Goal: Use online tool/utility: Utilize a website feature to perform a specific function

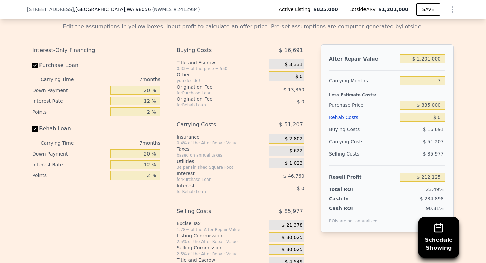
scroll to position [1115, 0]
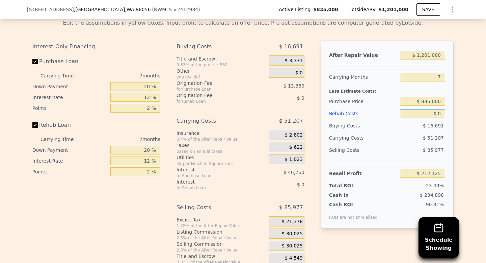
click at [426, 114] on input "$ 0" at bounding box center [422, 113] width 45 height 9
type input "$ 90"
type input "$ 212,027"
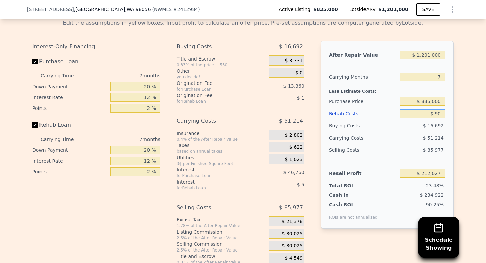
type input "$ 900"
type input "$ 211,162"
type input "$ 9,000"
type input "$ 202,477"
type input "$ 90,000"
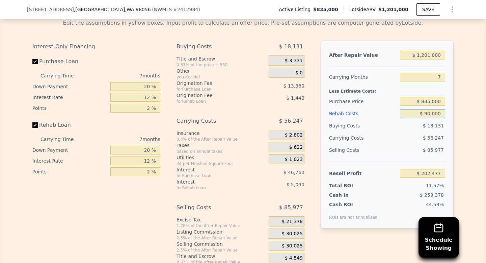
type input "$ 115,645"
type input "$ 90,000"
click at [377, 142] on div "$ 56,247" at bounding box center [409, 138] width 71 height 12
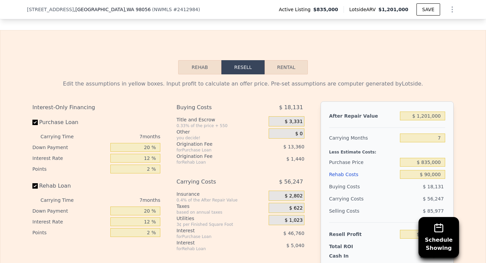
scroll to position [1052, 0]
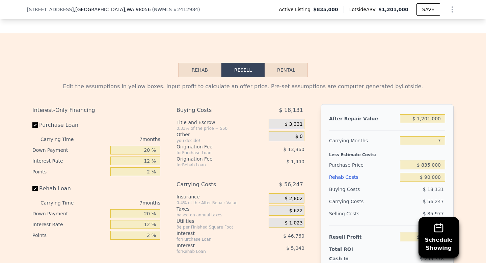
click at [207, 83] on div "Edit the assumptions in yellow boxes. Input profit to calculate an offer price.…" at bounding box center [242, 86] width 421 height 8
click at [206, 71] on button "Rehab" at bounding box center [199, 70] width 43 height 14
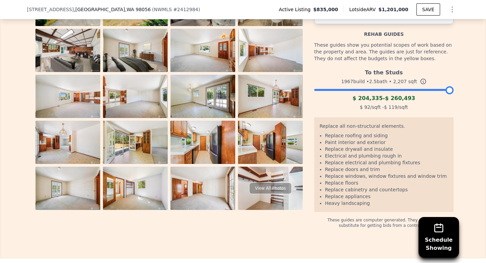
scroll to position [1171, 0]
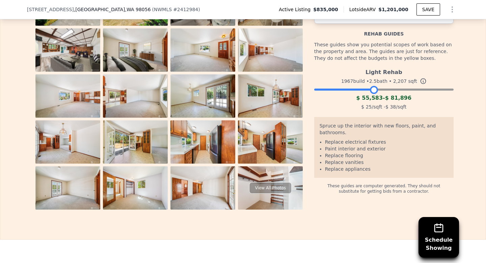
drag, startPoint x: 450, startPoint y: 90, endPoint x: 375, endPoint y: 94, distance: 75.0
click at [375, 94] on div "Light Rehab 1967 build • 2.5 bath • 2,207 sqft $ 55,583 - $ 81,896 $ 25 /sqft -…" at bounding box center [383, 89] width 139 height 46
drag, startPoint x: 368, startPoint y: 169, endPoint x: 334, endPoint y: 150, distance: 38.7
click at [335, 151] on ul "Replace electrical fixtures Paint interior and exterior Replace flooring Replac…" at bounding box center [384, 155] width 129 height 34
drag, startPoint x: 331, startPoint y: 145, endPoint x: 358, endPoint y: 153, distance: 28.0
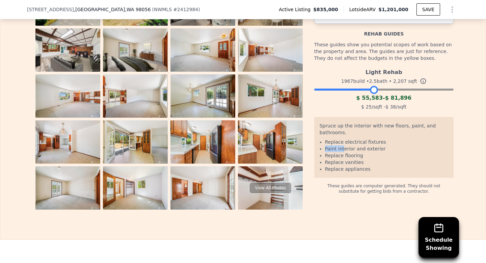
click at [357, 153] on ul "Replace electrical fixtures Paint interior and exterior Replace flooring Replac…" at bounding box center [384, 155] width 129 height 34
click at [363, 159] on li "Replace vanities" at bounding box center [386, 162] width 123 height 7
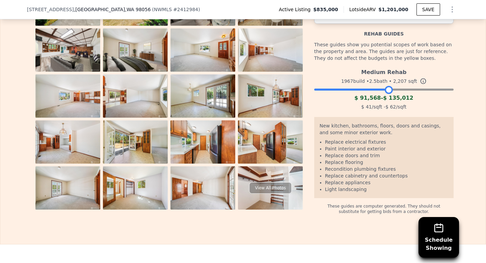
drag, startPoint x: 372, startPoint y: 91, endPoint x: 387, endPoint y: 89, distance: 15.0
click at [387, 89] on div at bounding box center [389, 90] width 8 height 8
drag, startPoint x: 388, startPoint y: 89, endPoint x: 379, endPoint y: 89, distance: 8.4
click at [385, 89] on div at bounding box center [389, 90] width 8 height 8
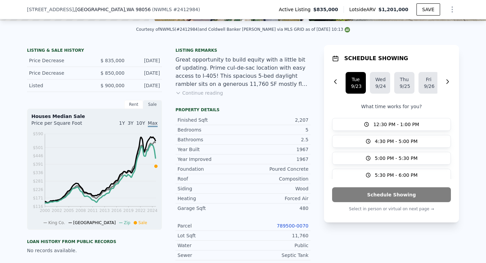
scroll to position [90, 0]
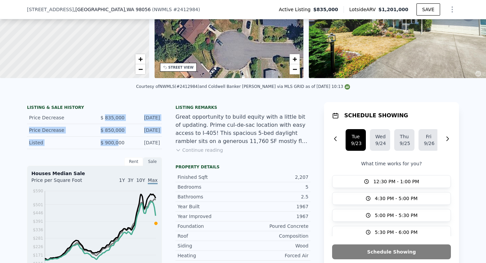
drag, startPoint x: 106, startPoint y: 118, endPoint x: 119, endPoint y: 146, distance: 30.7
click at [119, 146] on div "LISTING & SALE HISTORY Price Decrease $ 835,000 [DATE] Price Decrease $ 850,000…" at bounding box center [94, 127] width 135 height 44
click at [119, 146] on div "Listed $ 900,000 [DATE]" at bounding box center [94, 142] width 135 height 12
drag, startPoint x: 120, startPoint y: 142, endPoint x: 108, endPoint y: 112, distance: 32.2
click at [108, 112] on div "LISTING & SALE HISTORY Price Decrease $ 835,000 [DATE] Price Decrease $ 850,000…" at bounding box center [94, 127] width 135 height 44
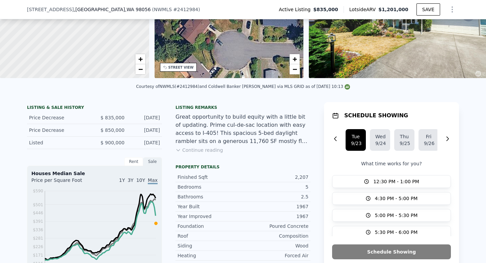
click at [106, 113] on div "Price Decrease $ 835,000 [DATE]" at bounding box center [94, 117] width 135 height 12
drag, startPoint x: 106, startPoint y: 113, endPoint x: 133, endPoint y: 132, distance: 33.0
click at [133, 132] on div "LISTING & SALE HISTORY Price Decrease $ 835,000 [DATE] Price Decrease $ 850,000…" at bounding box center [94, 127] width 135 height 44
drag, startPoint x: 154, startPoint y: 137, endPoint x: 110, endPoint y: 123, distance: 45.9
click at [122, 127] on div "LISTING & SALE HISTORY Price Decrease $ 835,000 [DATE] Price Decrease $ 850,000…" at bounding box center [94, 127] width 135 height 44
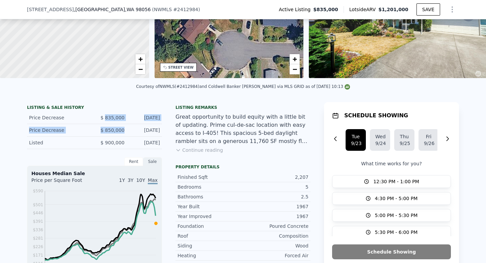
drag, startPoint x: 106, startPoint y: 119, endPoint x: 133, endPoint y: 128, distance: 29.0
click at [131, 128] on div "LISTING & SALE HISTORY Price Decrease $ 835,000 [DATE] Price Decrease $ 850,000…" at bounding box center [94, 127] width 135 height 44
drag, startPoint x: 157, startPoint y: 147, endPoint x: 112, endPoint y: 112, distance: 56.1
click at [115, 114] on div "LISTING & SALE HISTORY Price Decrease $ 835,000 [DATE] Price Decrease $ 850,000…" at bounding box center [94, 127] width 135 height 44
click at [107, 116] on span "$ 835,000" at bounding box center [113, 117] width 24 height 5
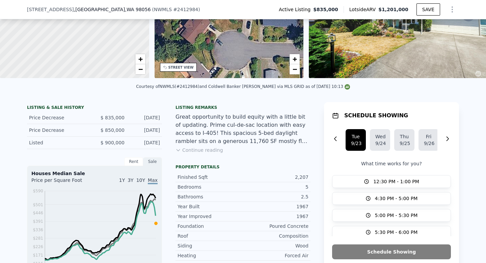
drag, startPoint x: 107, startPoint y: 116, endPoint x: 155, endPoint y: 138, distance: 52.9
click at [155, 138] on div "LISTING & SALE HISTORY Price Decrease $ 835,000 [DATE] Price Decrease $ 850,000…" at bounding box center [94, 127] width 135 height 44
drag, startPoint x: 162, startPoint y: 145, endPoint x: 94, endPoint y: 121, distance: 72.1
click at [94, 121] on div "LISTING & SALE HISTORY Price Decrease $ 835,000 [DATE] Price Decrease $ 850,000…" at bounding box center [94, 127] width 135 height 44
click at [119, 124] on div "Price Decrease $ 850,000 [DATE]" at bounding box center [94, 130] width 135 height 12
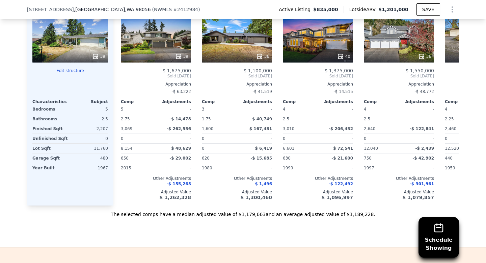
scroll to position [0, 0]
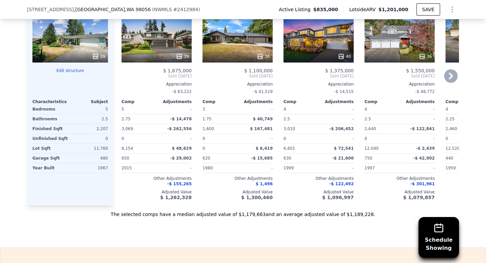
click at [254, 54] on div "36" at bounding box center [238, 56] width 64 height 7
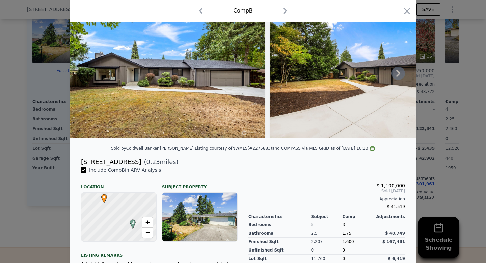
scroll to position [35, 0]
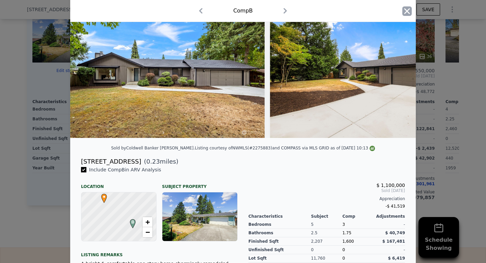
click at [405, 13] on icon "button" at bounding box center [408, 11] width 6 height 6
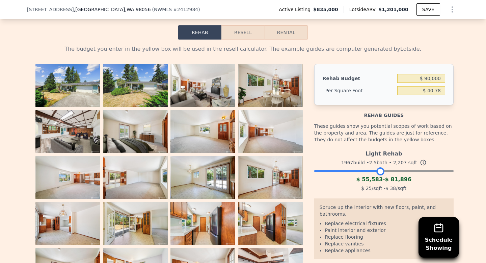
scroll to position [1086, 0]
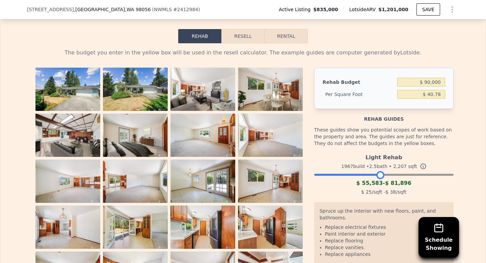
click at [234, 33] on button "Resell" at bounding box center [242, 36] width 43 height 14
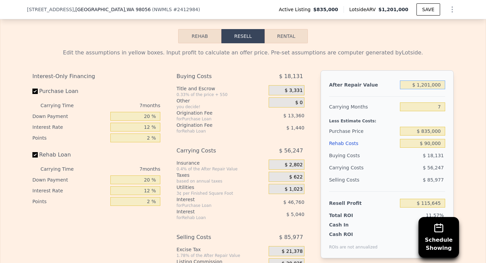
click at [420, 82] on input "$ 1,201,000" at bounding box center [422, 84] width 45 height 9
click at [429, 109] on input "7" at bounding box center [422, 106] width 45 height 9
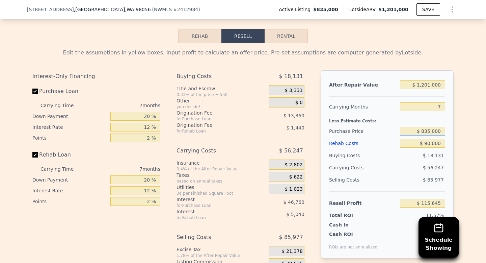
click at [428, 134] on input "$ 835,000" at bounding box center [422, 131] width 45 height 9
click at [428, 133] on input "$ 835,000" at bounding box center [422, 131] width 45 height 9
type input "$ 775,000"
type input "$ 180,165"
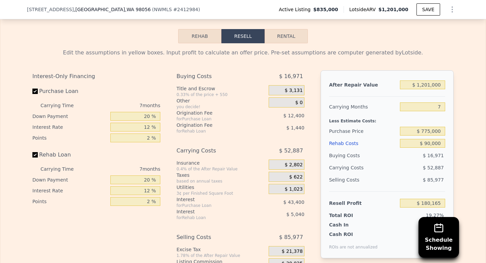
click at [417, 178] on div "$ 85,977" at bounding box center [423, 180] width 46 height 12
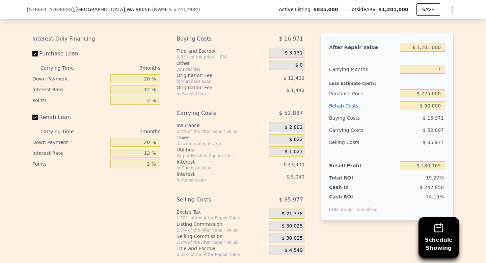
scroll to position [1122, 0]
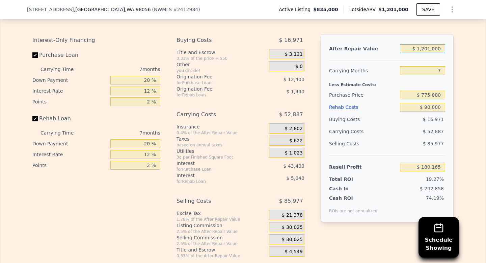
click at [433, 48] on input "$ 1,201,000" at bounding box center [422, 48] width 45 height 9
click at [455, 141] on div "Edit the assumptions in yellow boxes. Input profit to calculate an offer price.…" at bounding box center [243, 132] width 432 height 251
click at [145, 89] on input "12 %" at bounding box center [135, 90] width 50 height 9
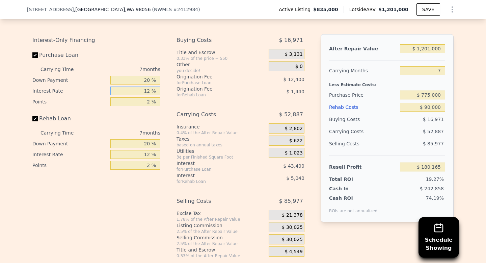
click at [145, 89] on input "12 %" at bounding box center [135, 90] width 50 height 9
type input "6. %"
type input "$ 201,865"
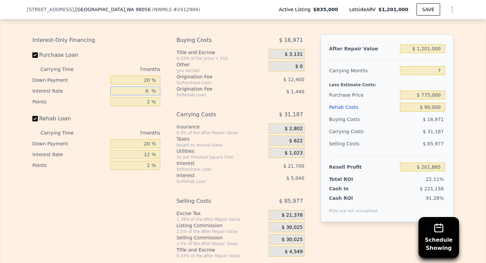
type input "6.4 %"
type input "$ 200,416"
type input "6.4 %"
click at [167, 116] on div "Interest-Only Financing Purchase Loan Carrying Time 7 months Down Payment 20 % …" at bounding box center [242, 146] width 421 height 224
click at [152, 106] on div "2 %" at bounding box center [135, 101] width 50 height 11
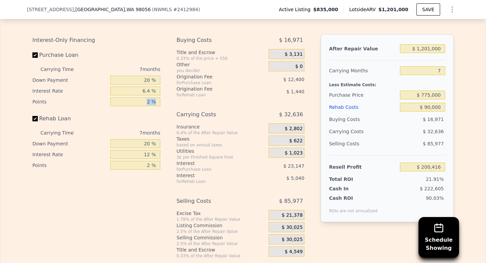
click at [152, 106] on div "2 %" at bounding box center [135, 101] width 50 height 11
click at [151, 103] on input "2 %" at bounding box center [135, 101] width 50 height 9
type input "1 %"
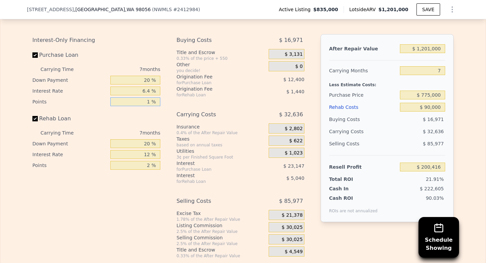
type input "$ 206,616"
type input "1 %"
click at [169, 117] on div "Interest-Only Financing Purchase Loan Carrying Time 7 months Down Payment 20 % …" at bounding box center [242, 146] width 421 height 224
click at [34, 118] on input "Rehab Loan" at bounding box center [34, 118] width 5 height 5
checkbox input "false"
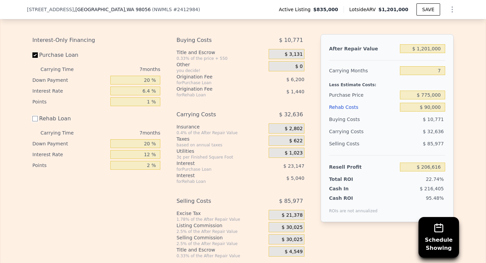
type input "$ 213,096"
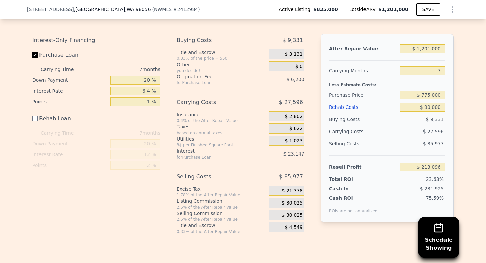
click at [369, 145] on div "Selling Costs" at bounding box center [363, 143] width 68 height 12
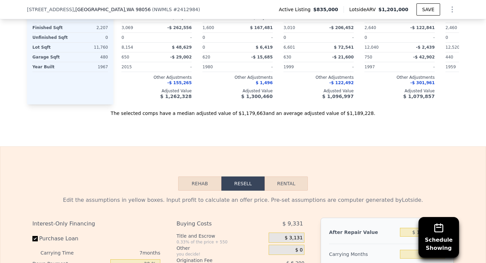
scroll to position [912, 0]
